Goal: Task Accomplishment & Management: Manage account settings

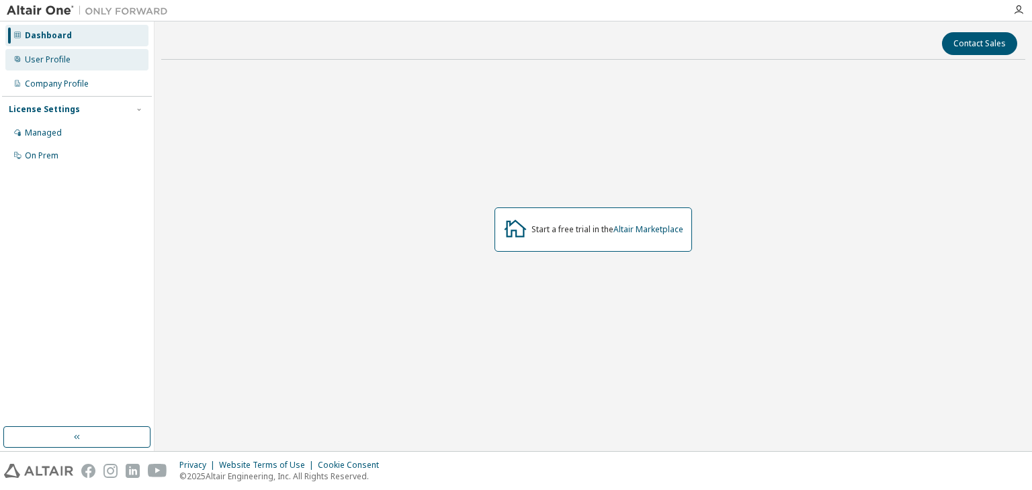
click at [66, 61] on div "User Profile" at bounding box center [48, 59] width 46 height 11
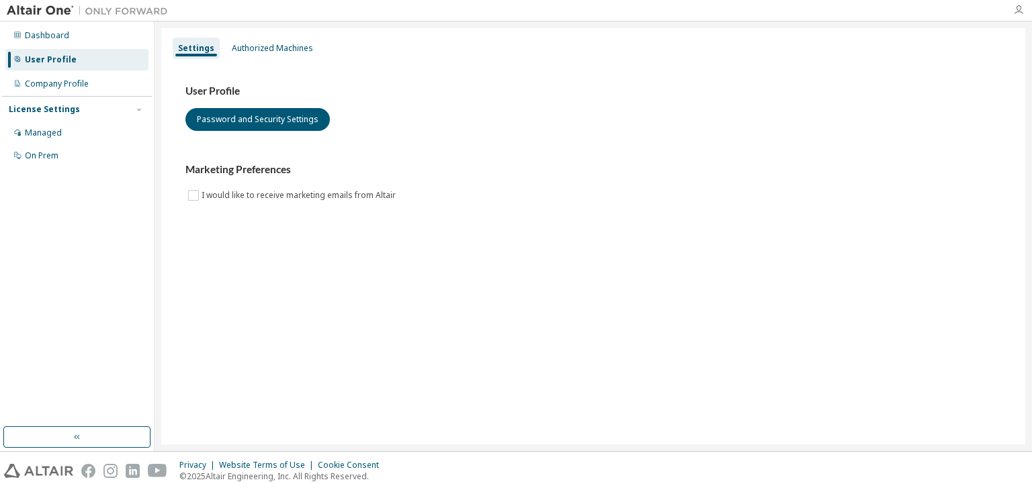
click at [1013, 5] on icon "button" at bounding box center [1018, 10] width 11 height 11
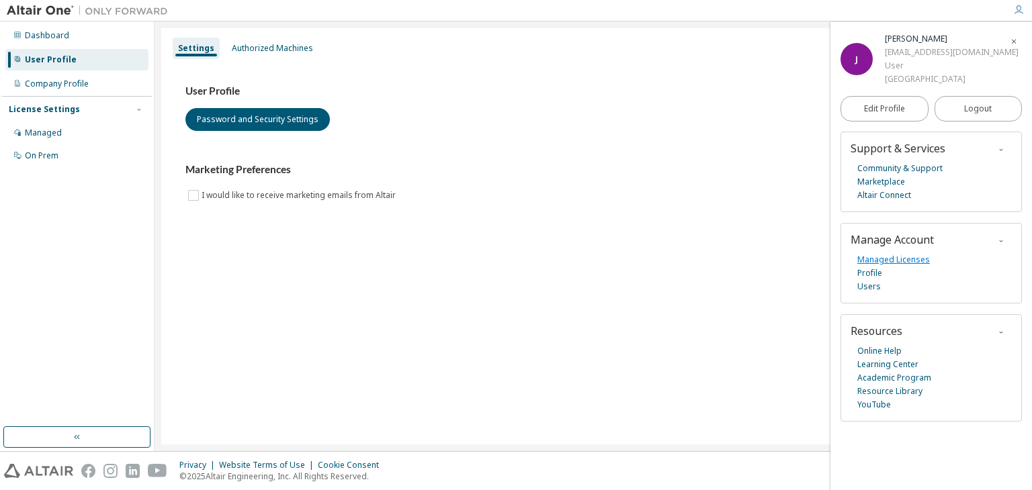
click at [895, 257] on link "Managed Licenses" at bounding box center [893, 259] width 73 height 13
click at [967, 108] on span "Logout" at bounding box center [978, 108] width 28 height 13
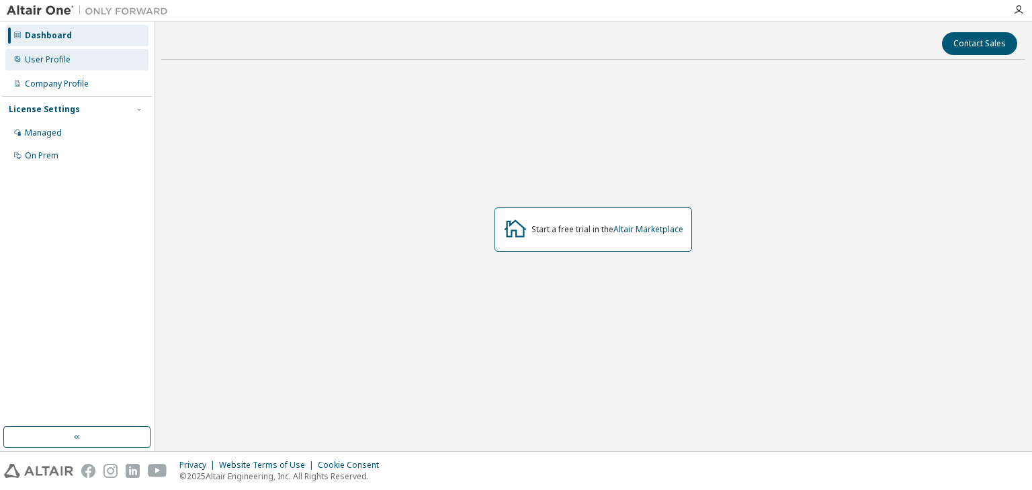
click at [78, 54] on div "User Profile" at bounding box center [76, 59] width 143 height 21
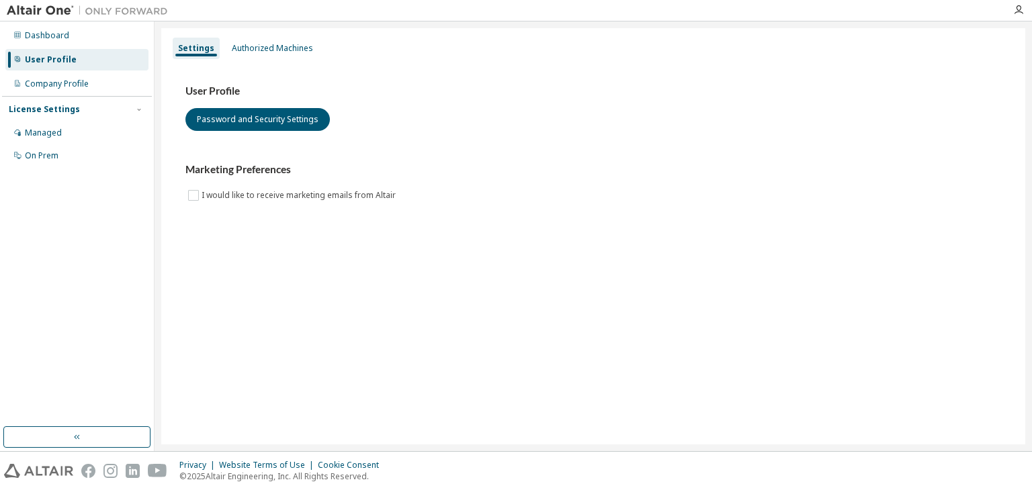
click at [85, 24] on div "Dashboard User Profile Company Profile License Settings Managed On Prem" at bounding box center [77, 96] width 150 height 144
click at [82, 28] on div "Dashboard" at bounding box center [76, 35] width 143 height 21
